Goal: Task Accomplishment & Management: Use online tool/utility

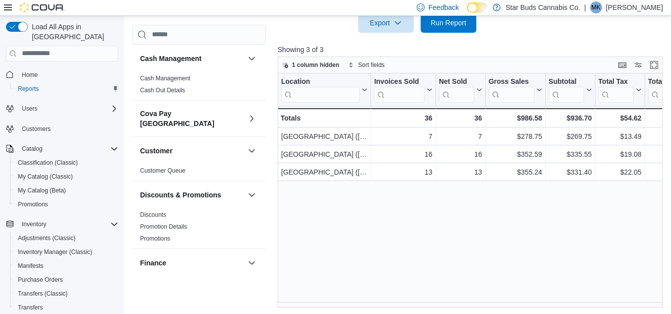
scroll to position [340, 0]
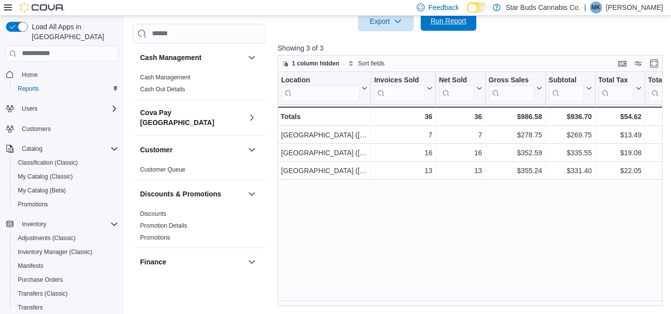
click at [454, 28] on span "Run Report" at bounding box center [448, 21] width 44 height 20
